Goal: Task Accomplishment & Management: Use online tool/utility

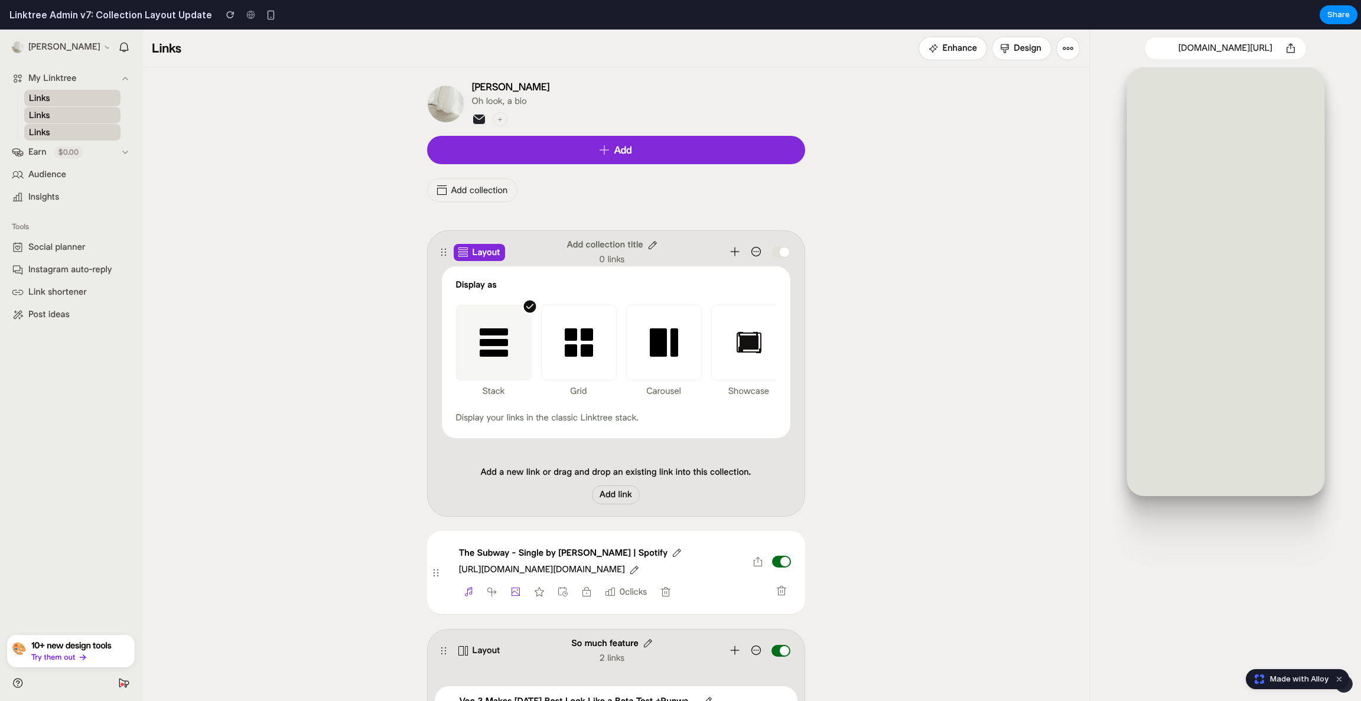
click at [1031, 52] on link "Design" at bounding box center [1022, 49] width 60 height 24
click at [941, 53] on button "Enhance" at bounding box center [952, 49] width 69 height 24
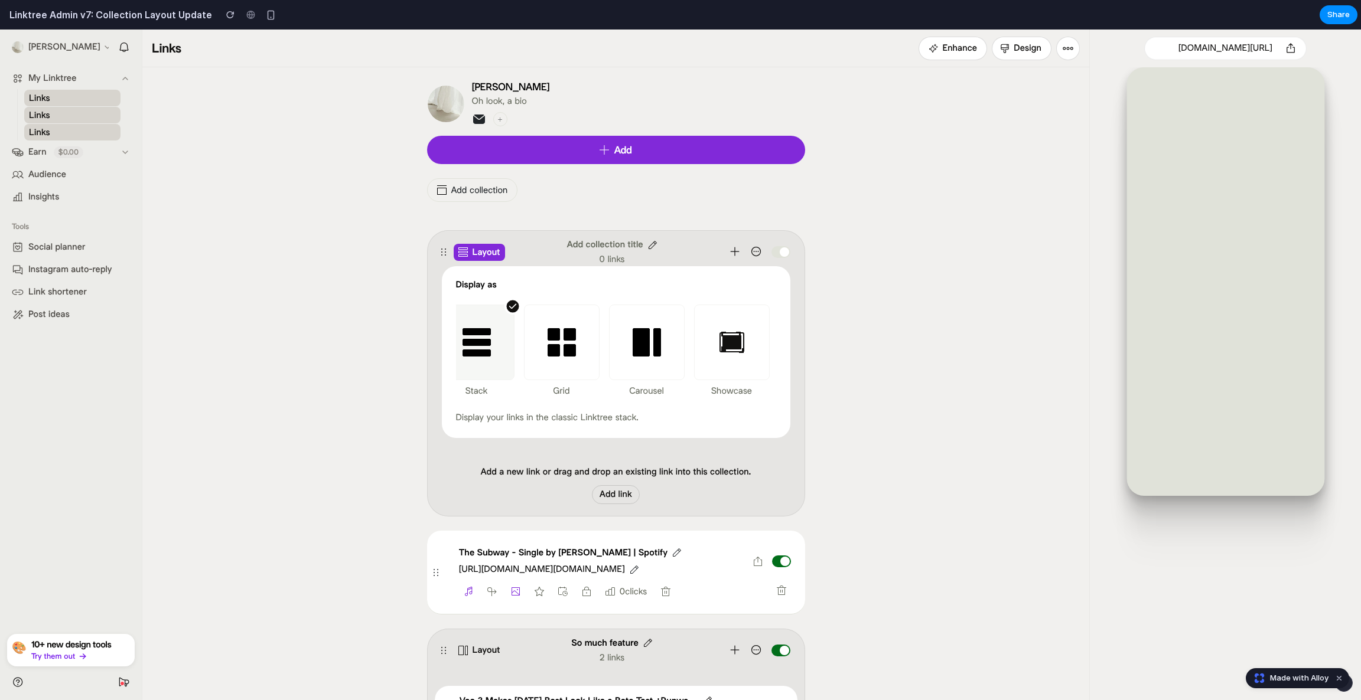
click at [722, 367] on div at bounding box center [732, 343] width 76 height 76
